Goal: Task Accomplishment & Management: Complete application form

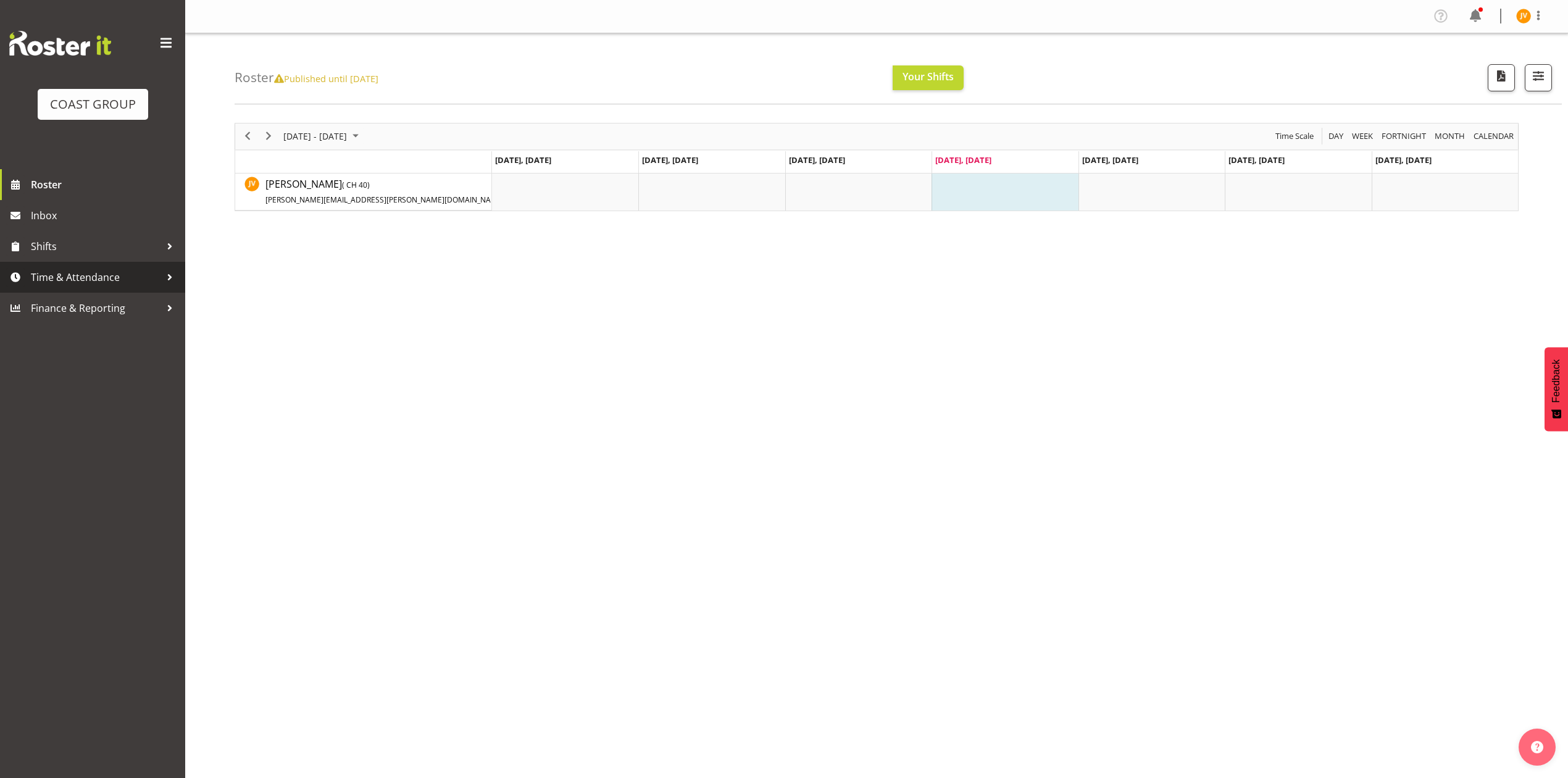
drag, startPoint x: 73, startPoint y: 280, endPoint x: 77, endPoint y: 287, distance: 8.1
click at [73, 280] on span "Time & Attendance" at bounding box center [96, 277] width 130 height 18
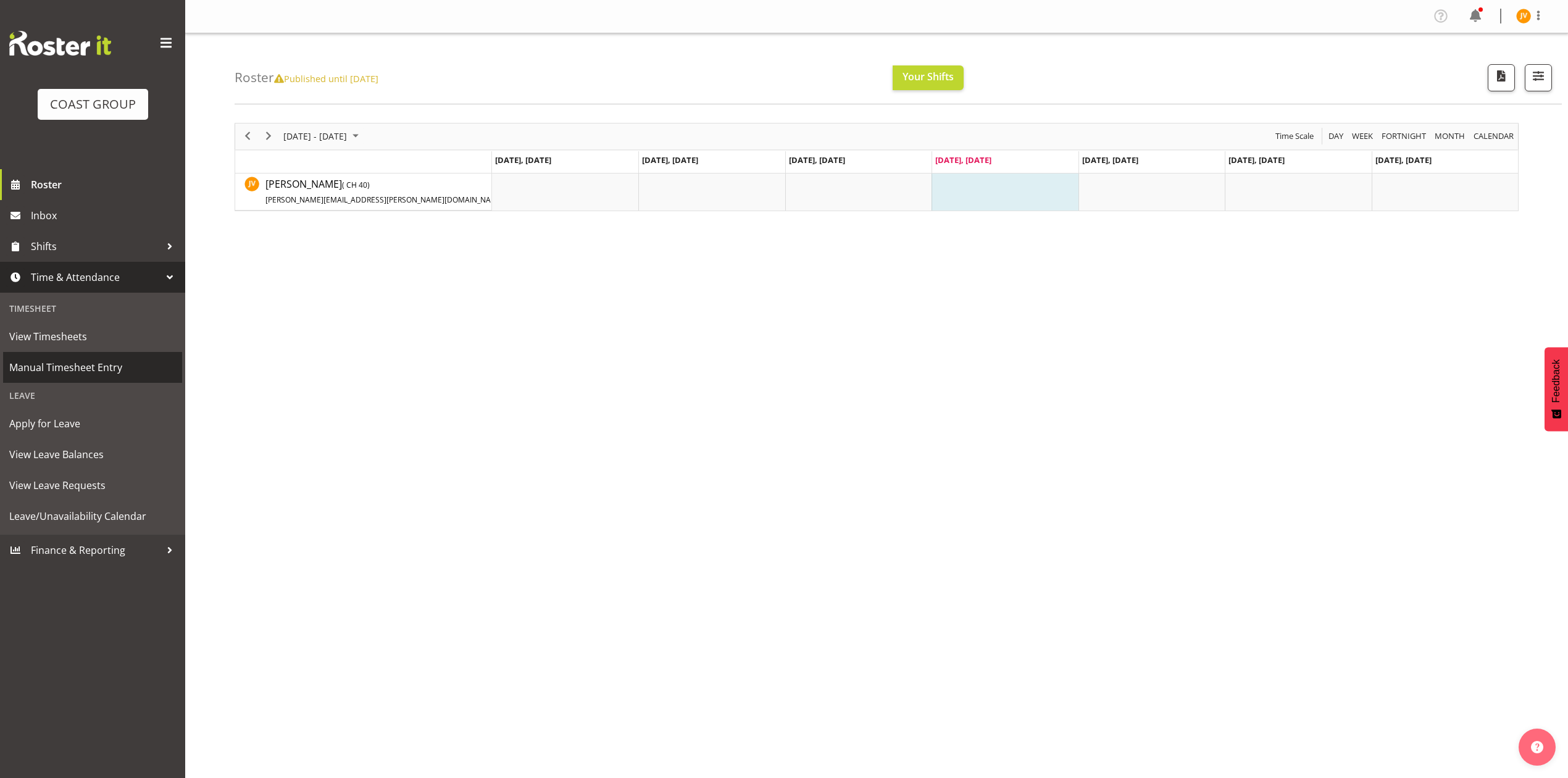
click at [79, 363] on span "Manual Timesheet Entry" at bounding box center [93, 367] width 167 height 18
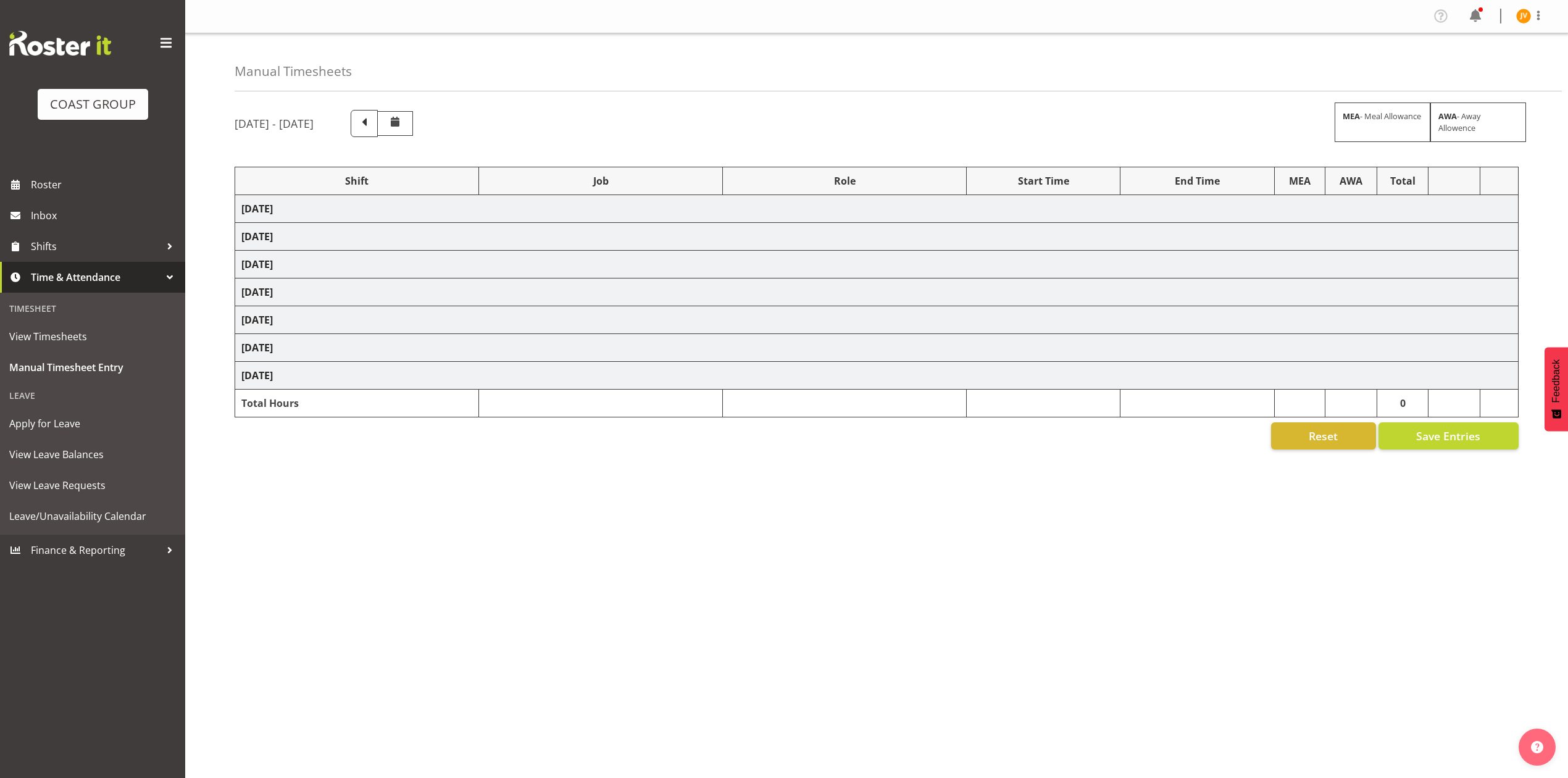
click at [302, 211] on td "Wednesday 8th October 2025" at bounding box center [877, 209] width 1284 height 28
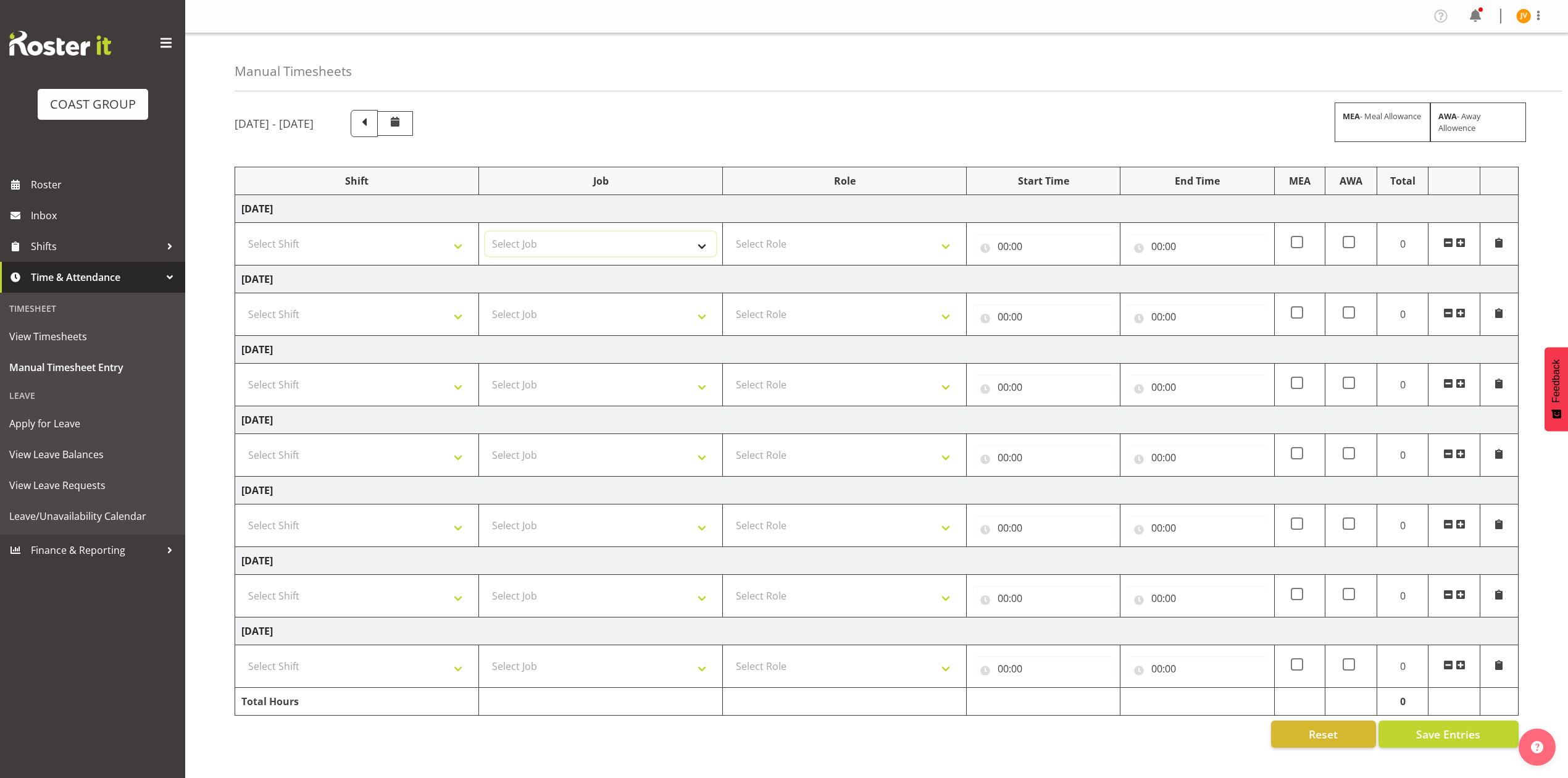
click at [632, 240] on select "Select Job 1 Carlton Events 1 Carlton Hamilton 1 Carlton Wellington 1 EHS WAREH…" at bounding box center [600, 244] width 231 height 25
click at [337, 236] on select "Select Shift DW CHC Design Office DW CHC General Work Aug DW CHC General Work D…" at bounding box center [357, 244] width 231 height 25
select select "1512"
click at [242, 233] on select "Select Shift DW CHC Design Office DW CHC General Work Aug DW CHC General Work D…" at bounding box center [357, 244] width 231 height 25
click at [574, 258] on td "Select Job 1 Carlton Events 1 Carlton Hamilton 1 Carlton Wellington 1 EHS WAREH…" at bounding box center [600, 244] width 244 height 43
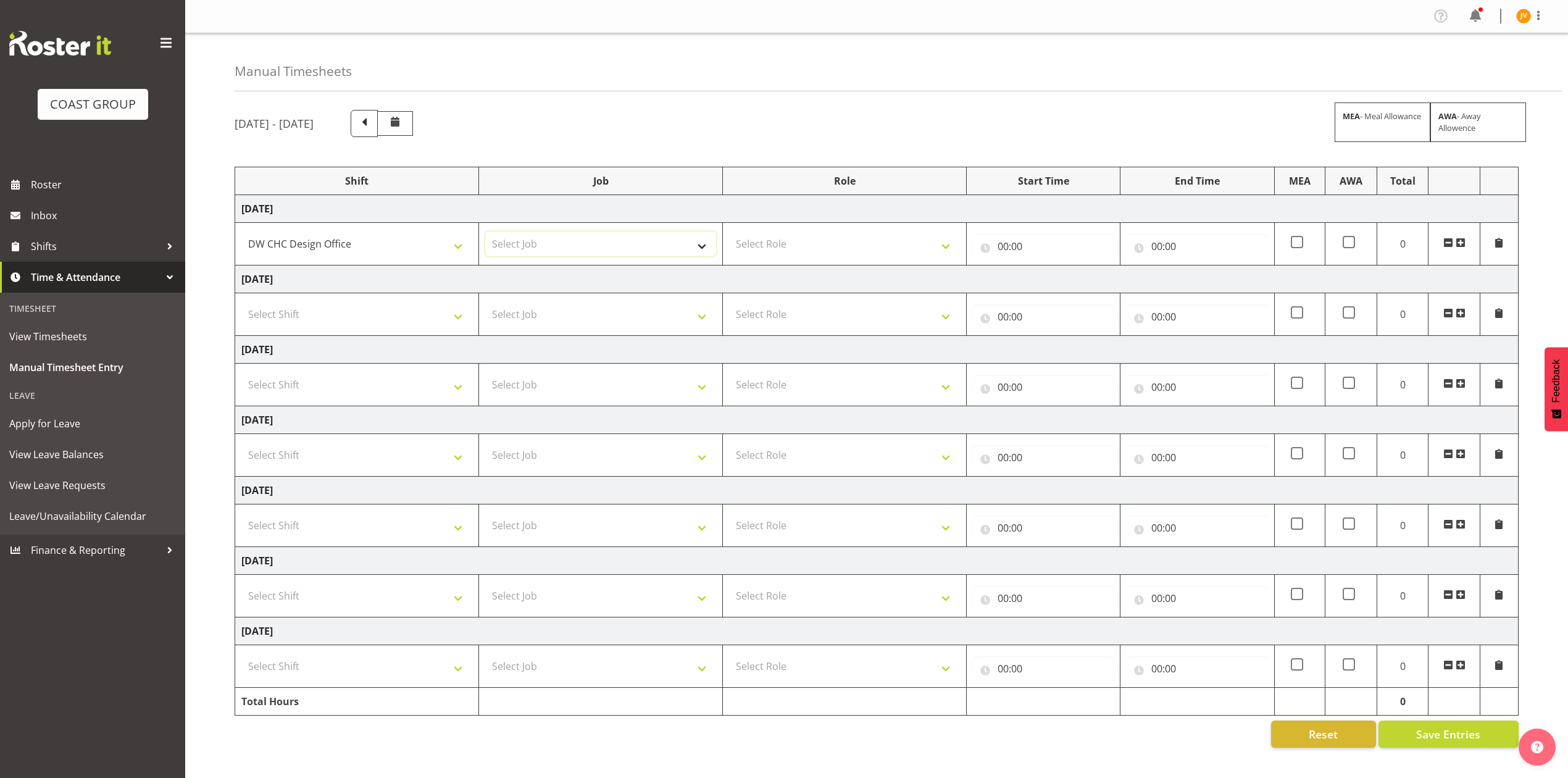
click at [573, 247] on select "Select Job 1 Carlton Events 1 Carlton Hamilton 1 Carlton Wellington 1 EHS WAREH…" at bounding box center [600, 244] width 231 height 25
select select "1881"
click at [485, 233] on select "Select Job 1 Carlton Events 1 Carlton Hamilton 1 Carlton Wellington 1 EHS WAREH…" at bounding box center [600, 244] width 231 height 25
click at [742, 250] on select "Select Role DESIGNER DW" at bounding box center [845, 244] width 231 height 25
select select "221"
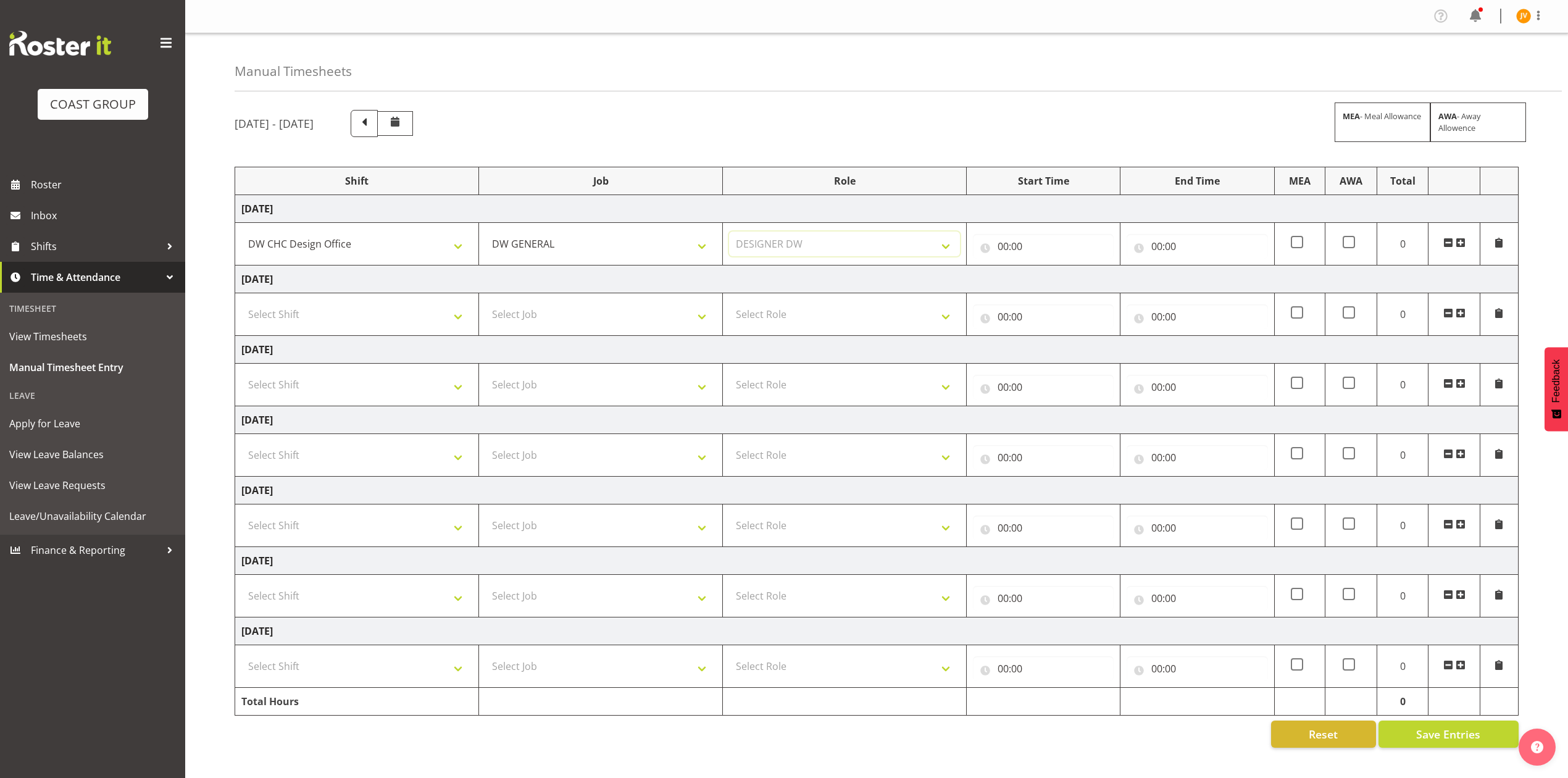
click at [729, 233] on select "Select Role DESIGNER DW" at bounding box center [845, 244] width 231 height 25
click at [387, 300] on td "Select Shift DW CHC Design Office DW CHC General Work Aug DW CHC General Work D…" at bounding box center [357, 315] width 244 height 43
click at [385, 320] on select "Select Shift DW CHC Design Office DW CHC General Work Aug DW CHC General Work D…" at bounding box center [357, 314] width 231 height 25
select select "1512"
click at [242, 304] on select "Select Shift DW CHC Design Office DW CHC General Work Aug DW CHC General Work D…" at bounding box center [357, 314] width 231 height 25
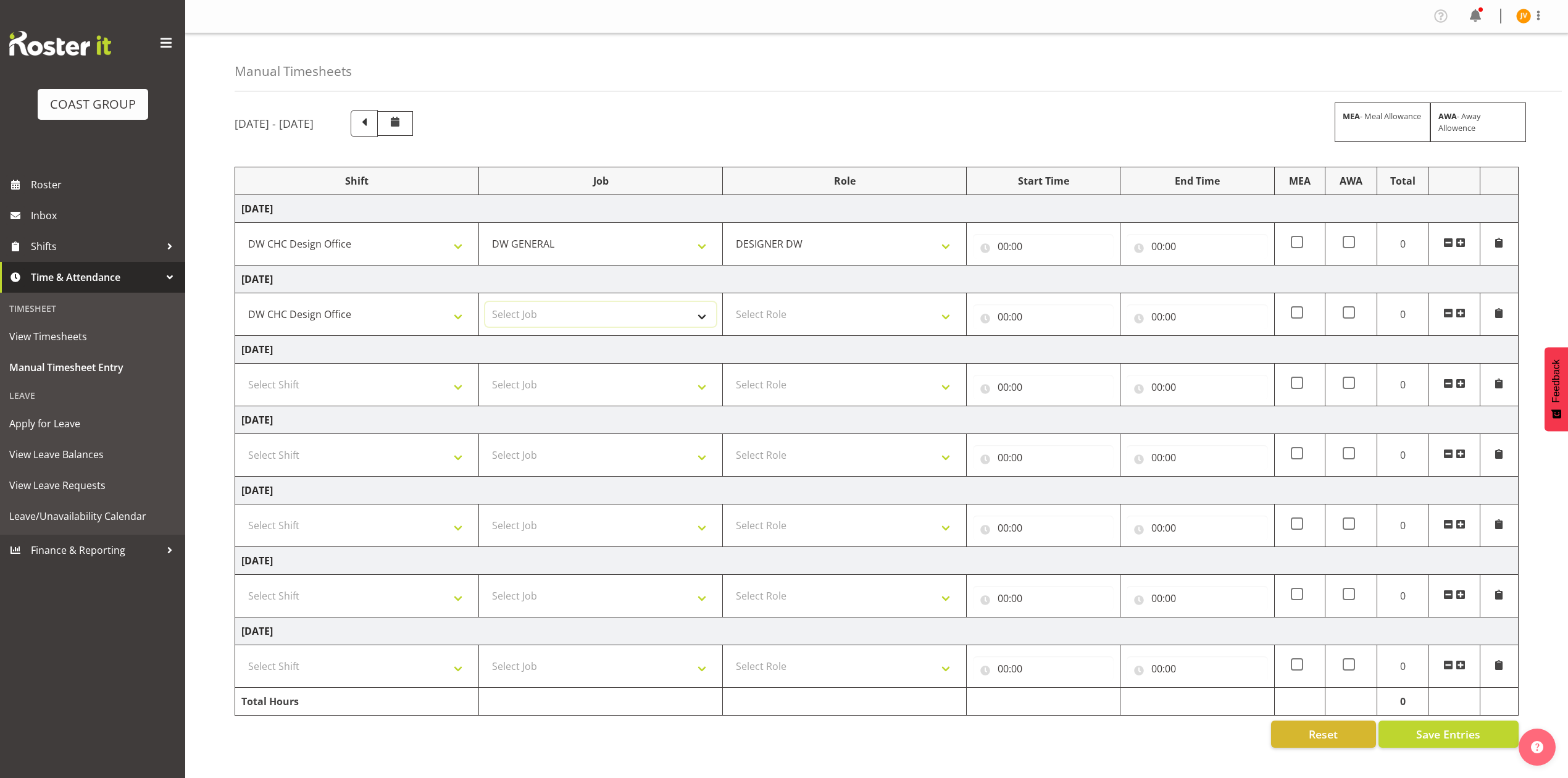
click at [517, 327] on select "Select Job 1 Carlton Events 1 Carlton Hamilton 1 Carlton Wellington 1 EHS WAREH…" at bounding box center [600, 314] width 231 height 25
select select "1881"
click at [485, 304] on select "Select Job 1 Carlton Events 1 Carlton Hamilton 1 Carlton Wellington 1 EHS WAREH…" at bounding box center [600, 314] width 231 height 25
click at [753, 322] on select "Select Role DESIGNER DW" at bounding box center [845, 314] width 231 height 25
select select "221"
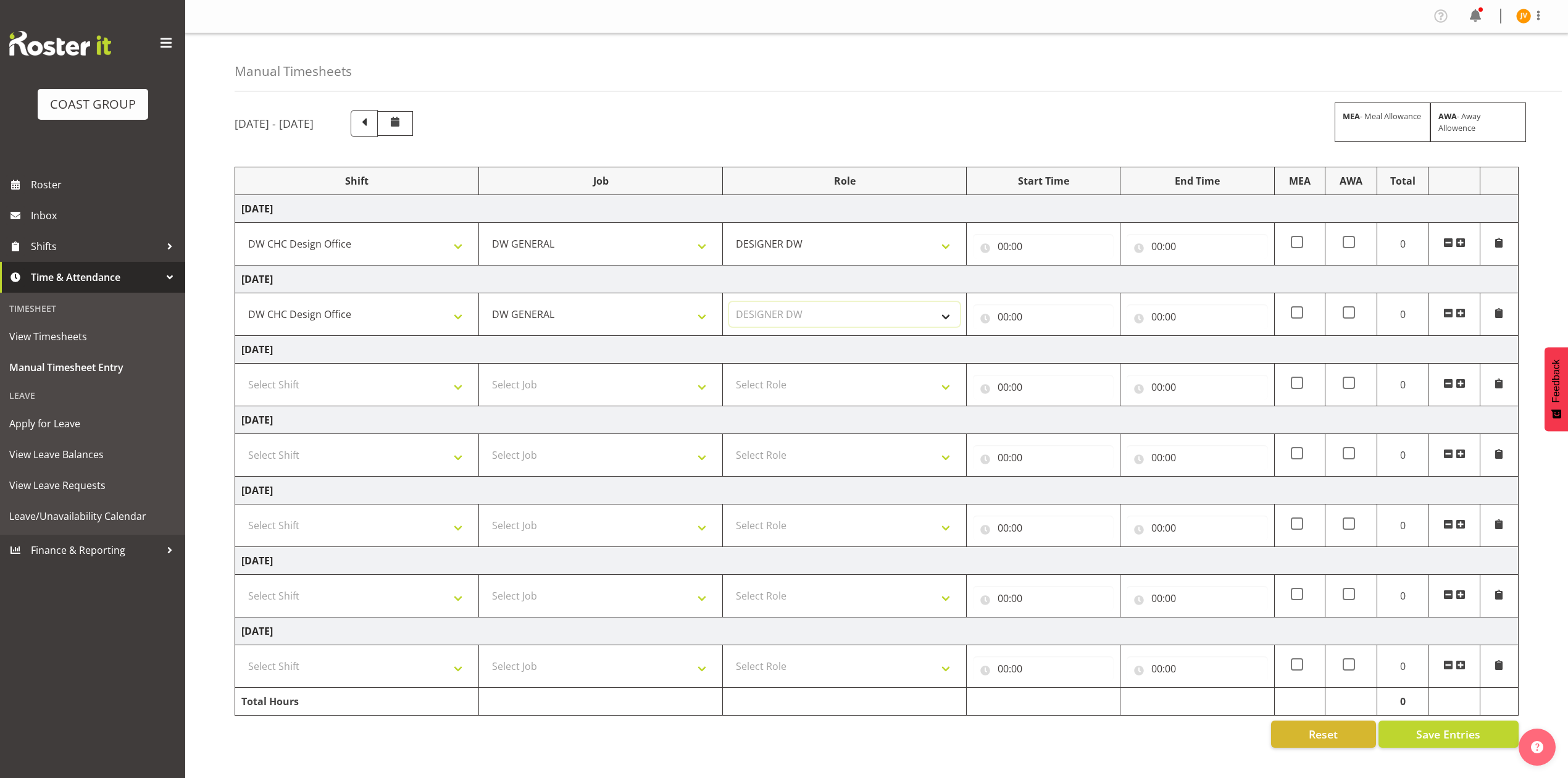
click at [729, 304] on select "Select Role DESIGNER DW" at bounding box center [845, 314] width 231 height 25
click at [1001, 249] on input "00:00" at bounding box center [1043, 246] width 141 height 25
click at [1048, 285] on select "00 01 02 03 04 05 06 07 08 09 10 11 12 13 14 15 16 17 18 19 20 21 22 23" at bounding box center [1057, 278] width 28 height 25
select select "8"
click at [1043, 268] on select "00 01 02 03 04 05 06 07 08 09 10 11 12 13 14 15 16 17 18 19 20 21 22 23" at bounding box center [1057, 278] width 28 height 25
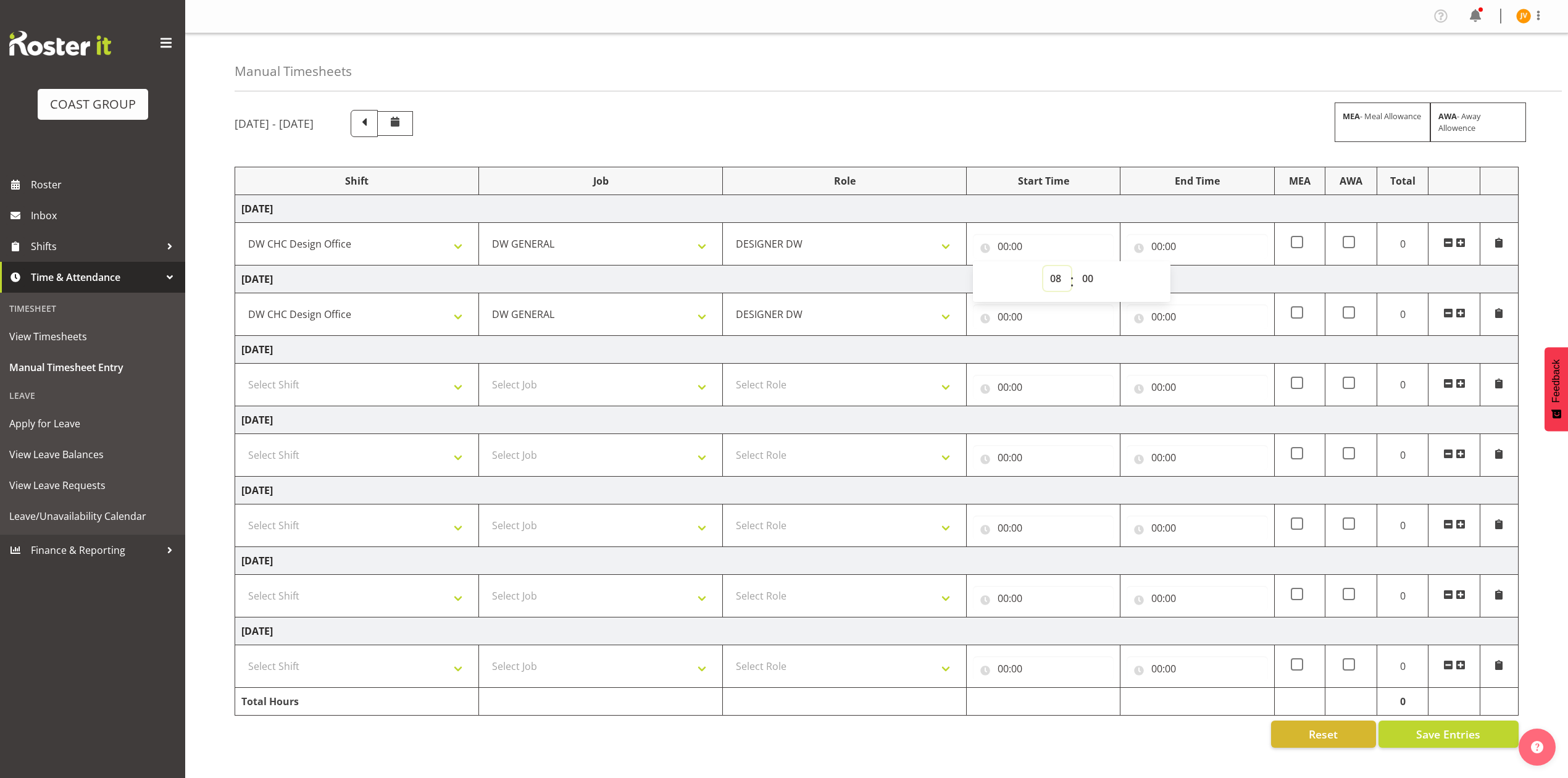
type input "08:00"
click at [1156, 250] on input "00:00" at bounding box center [1196, 246] width 141 height 25
drag, startPoint x: 1216, startPoint y: 277, endPoint x: 1215, endPoint y: 290, distance: 13.0
click at [1216, 277] on select "00 01 02 03 04 05 06 07 08 09 10 11 12 13 14 15 16 17 18 19 20 21 22 23" at bounding box center [1211, 278] width 28 height 25
select select "16"
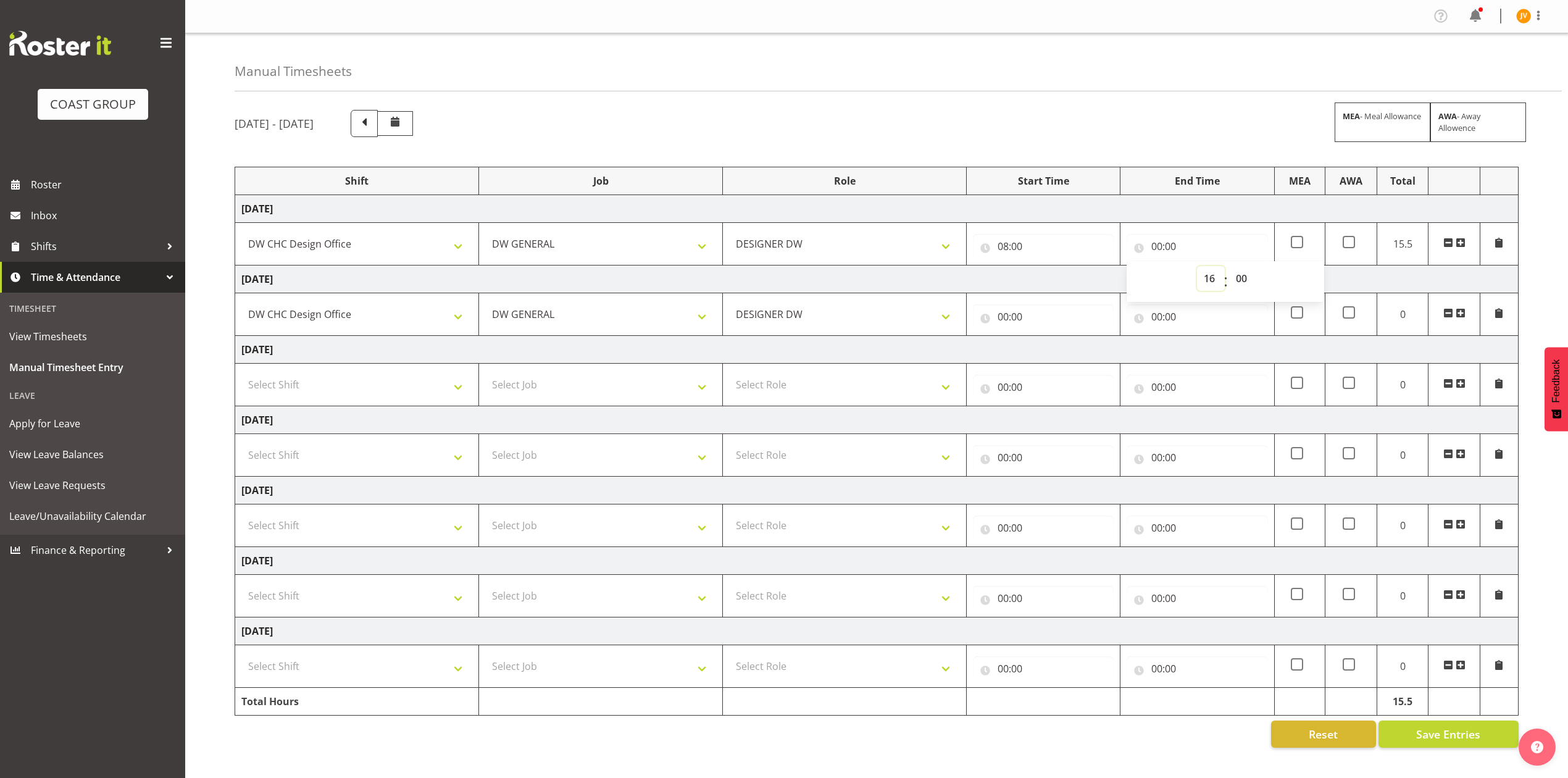
click at [1197, 268] on select "00 01 02 03 04 05 06 07 08 09 10 11 12 13 14 15 16 17 18 19 20 21 22 23" at bounding box center [1211, 278] width 28 height 25
type input "16:00"
click at [1243, 278] on select "00 01 02 03 04 05 06 07 08 09 10 11 12 13 14 15 16 17 18 19 20 21 22 23 24 25 2…" at bounding box center [1243, 278] width 28 height 25
select select "30"
click at [1229, 268] on select "00 01 02 03 04 05 06 07 08 09 10 11 12 13 14 15 16 17 18 19 20 21 22 23 24 25 2…" at bounding box center [1243, 278] width 28 height 25
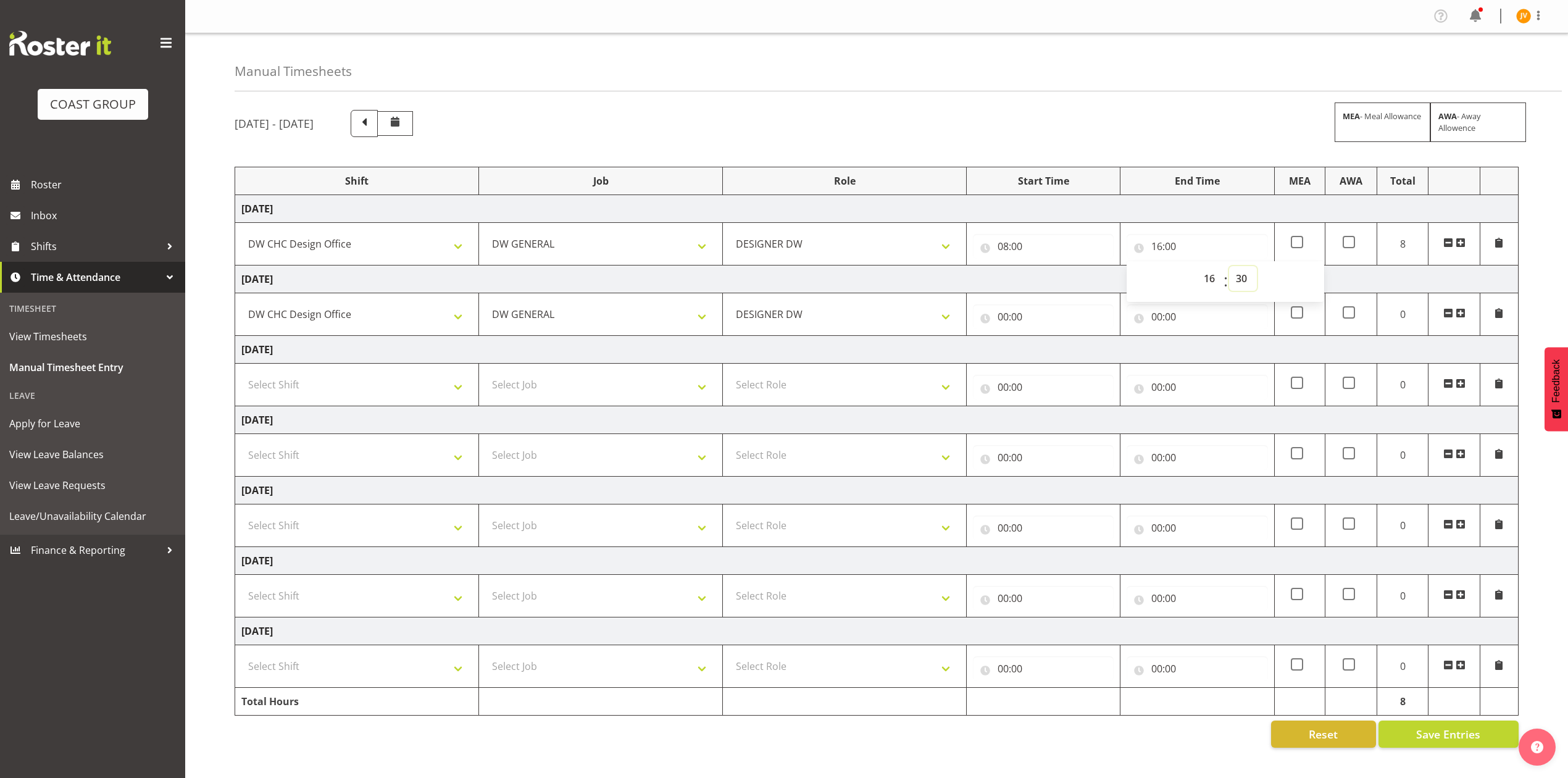
type input "16:30"
click at [1002, 315] on input "00:00" at bounding box center [1043, 317] width 141 height 25
click at [1059, 353] on select "00 01 02 03 04 05 06 07 08 09 10 11 12 13 14 15 16 17 18 19 20 21 22 23" at bounding box center [1057, 348] width 28 height 25
select select "8"
click at [1043, 338] on select "00 01 02 03 04 05 06 07 08 09 10 11 12 13 14 15 16 17 18 19 20 21 22 23" at bounding box center [1057, 348] width 28 height 25
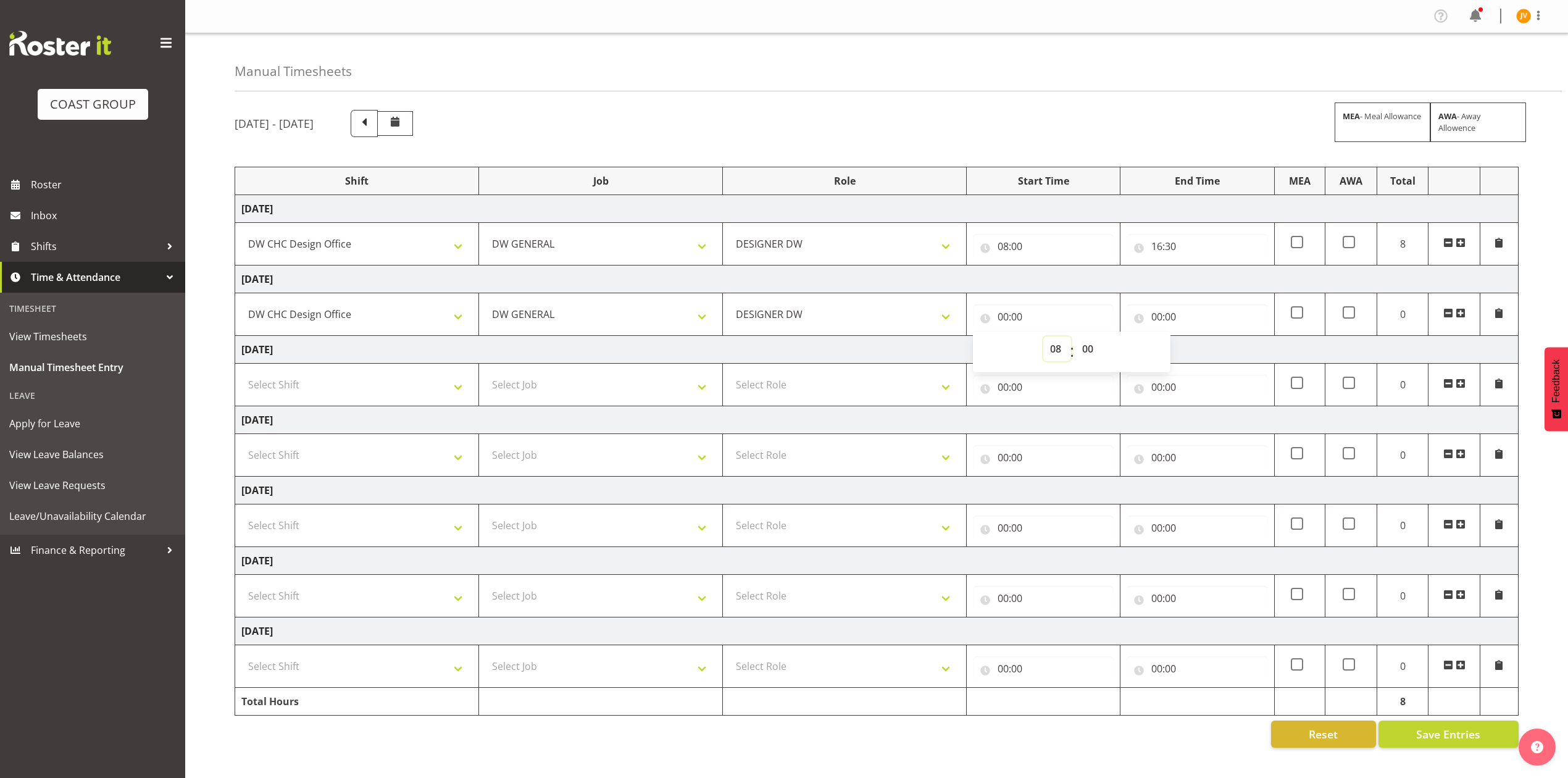
type input "08:00"
click at [1149, 325] on input "00:00" at bounding box center [1196, 317] width 141 height 25
click at [1203, 354] on select "00 01 02 03 04 05 06 07 08 09 10 11 12 13 14 15 16 17 18 19 20 21 22 23" at bounding box center [1211, 348] width 28 height 25
select select "16"
click at [1197, 338] on select "00 01 02 03 04 05 06 07 08 09 10 11 12 13 14 15 16 17 18 19 20 21 22 23" at bounding box center [1211, 348] width 28 height 25
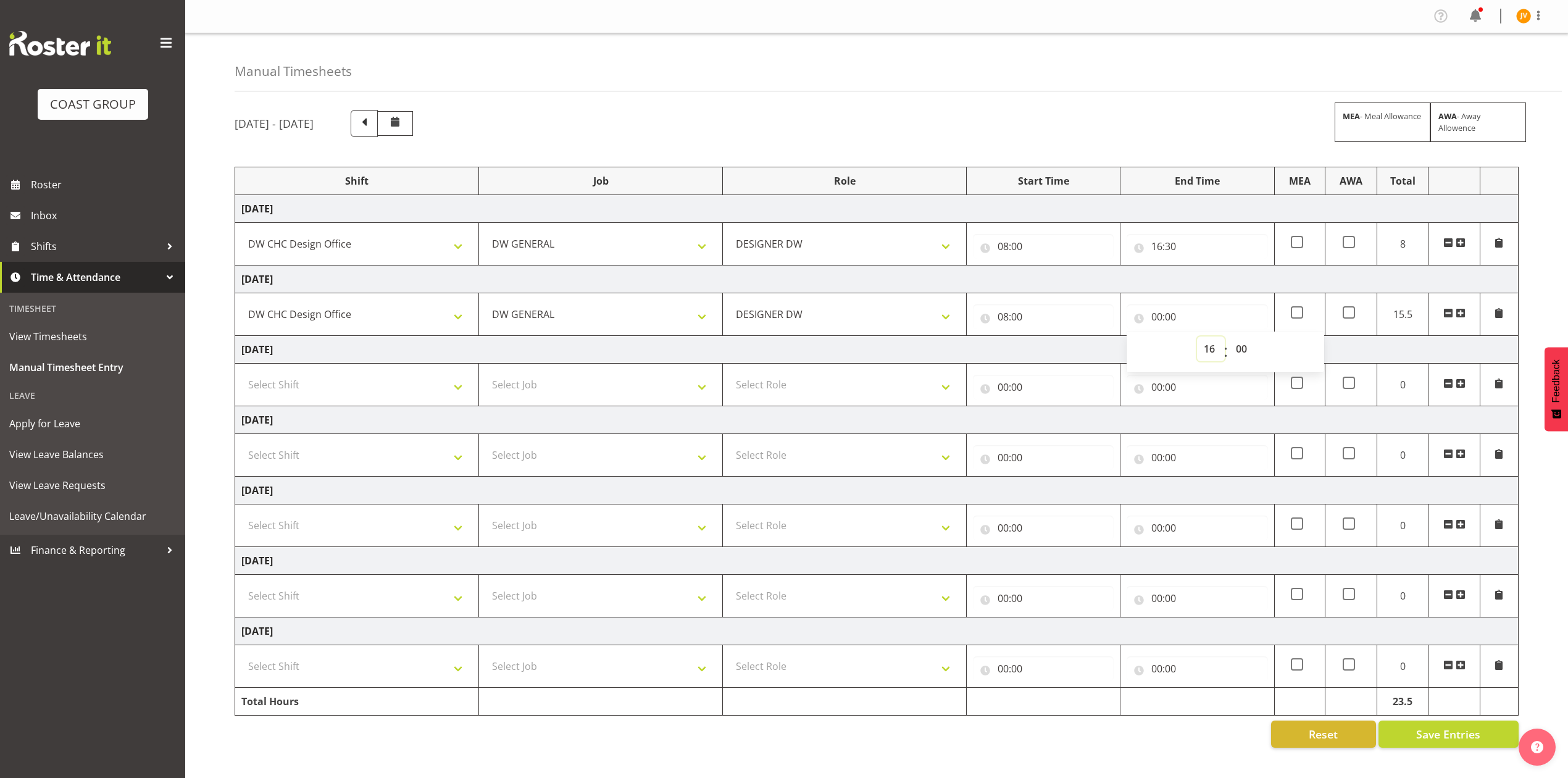
type input "16:00"
click at [1442, 740] on span "Save Entries" at bounding box center [1448, 734] width 64 height 16
